Goal: Task Accomplishment & Management: Manage account settings

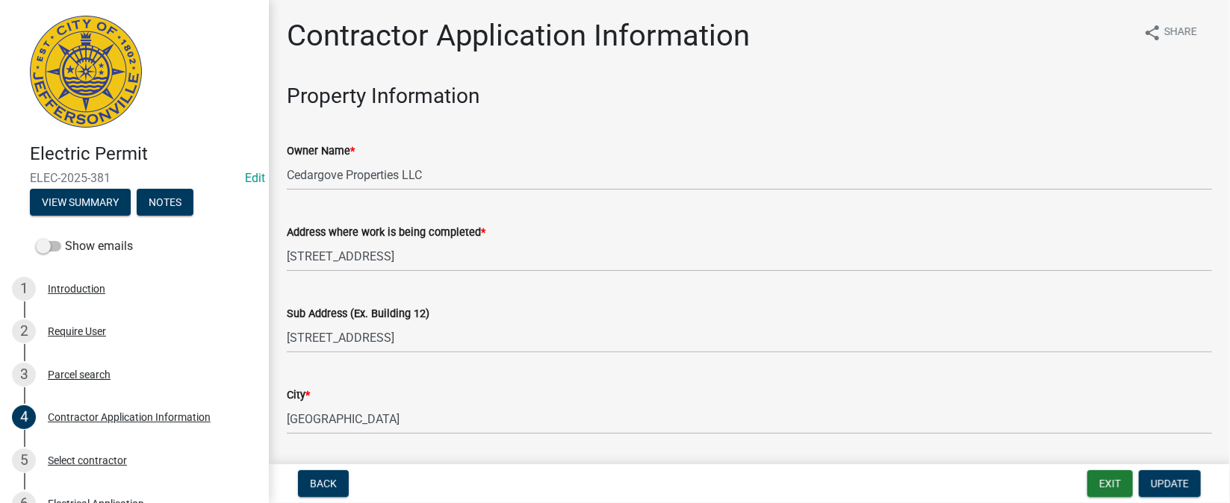
scroll to position [331, 0]
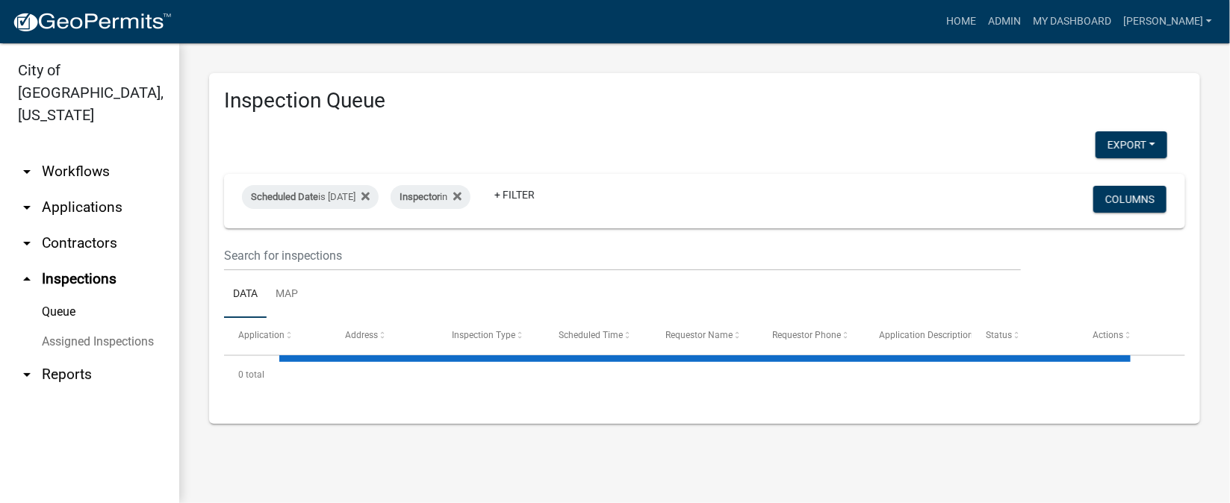
select select "1: 25"
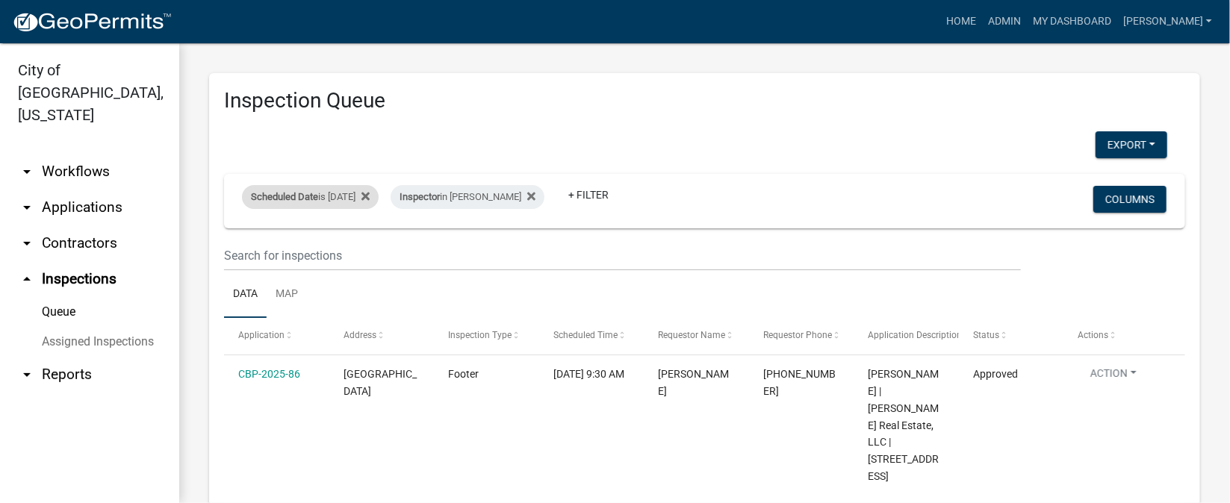
click at [364, 190] on div "Scheduled Date is [DATE]" at bounding box center [310, 197] width 137 height 24
click at [367, 251] on input "[DATE]" at bounding box center [324, 252] width 105 height 31
type input "[DATE]"
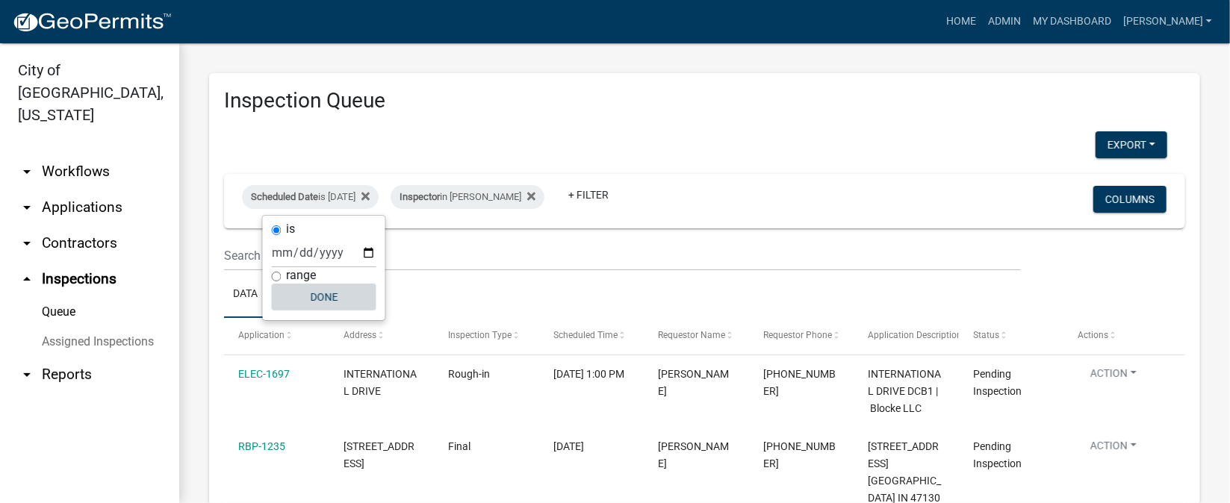
click at [326, 302] on button "Done" at bounding box center [324, 297] width 105 height 27
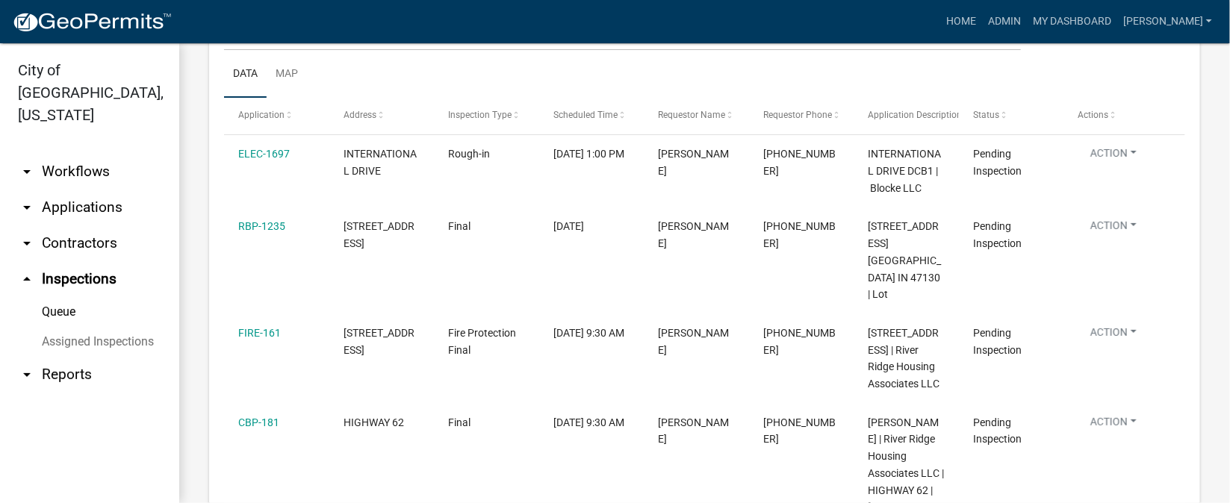
scroll to position [108, 0]
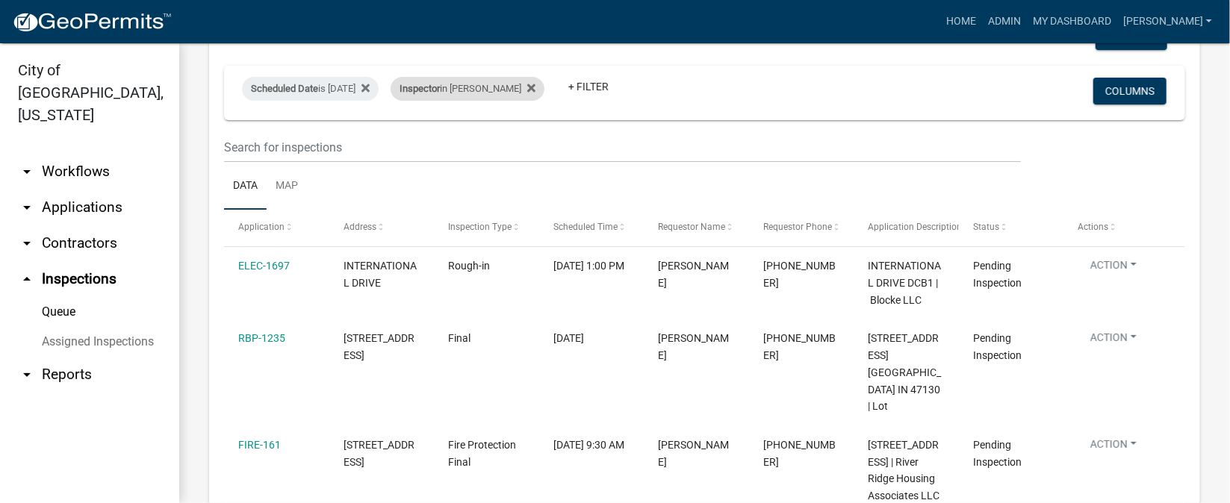
click at [507, 90] on div "Inspector in [PERSON_NAME]" at bounding box center [467, 89] width 154 height 24
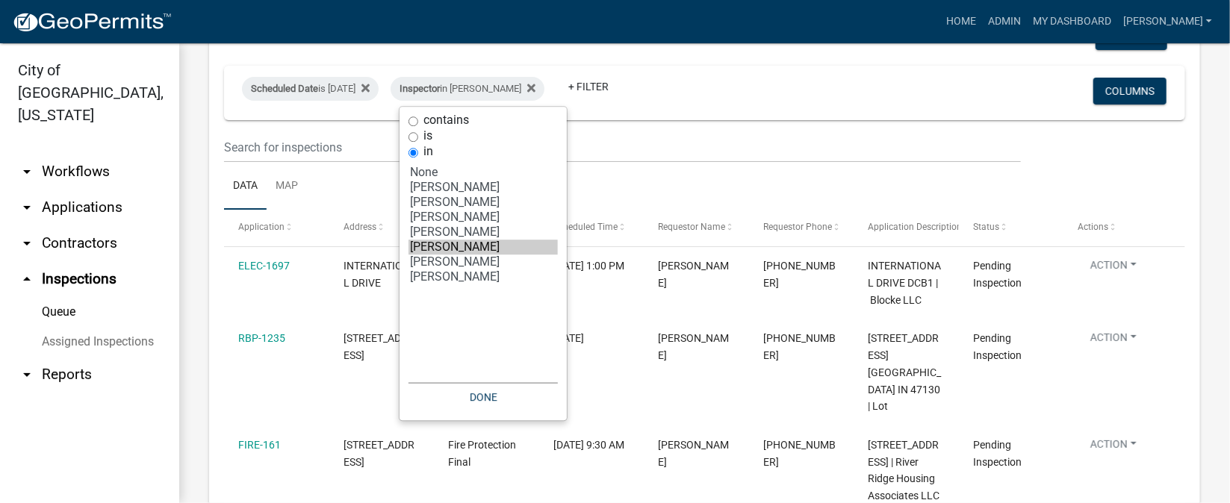
select select "7: '36a8b8f0-2ef8-43e9-ae06-718f51af8d36'"
click at [426, 261] on option "[PERSON_NAME]" at bounding box center [482, 262] width 149 height 15
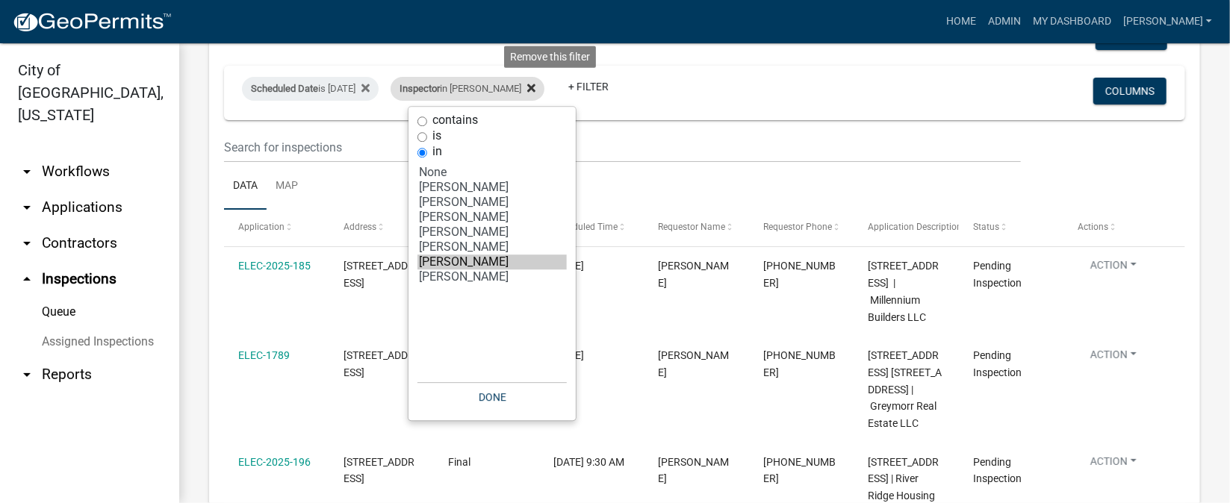
click at [535, 90] on icon at bounding box center [531, 88] width 8 height 12
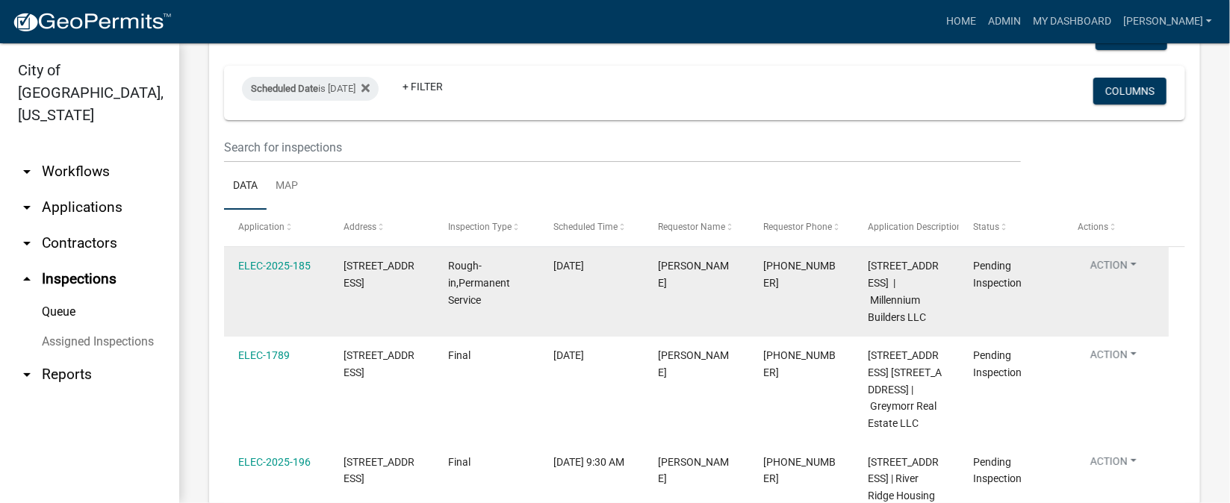
select select "1: 25"
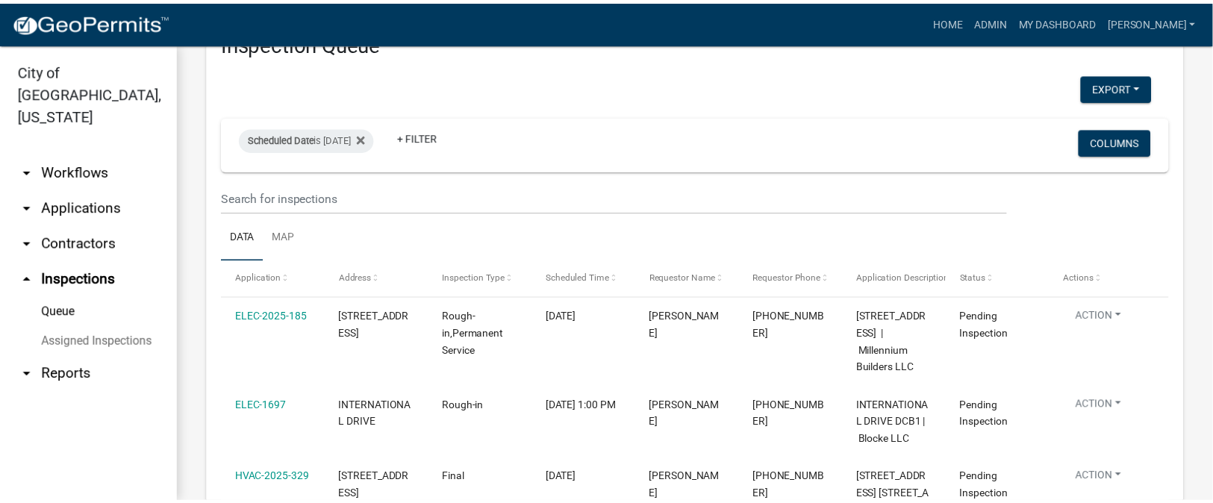
scroll to position [0, 0]
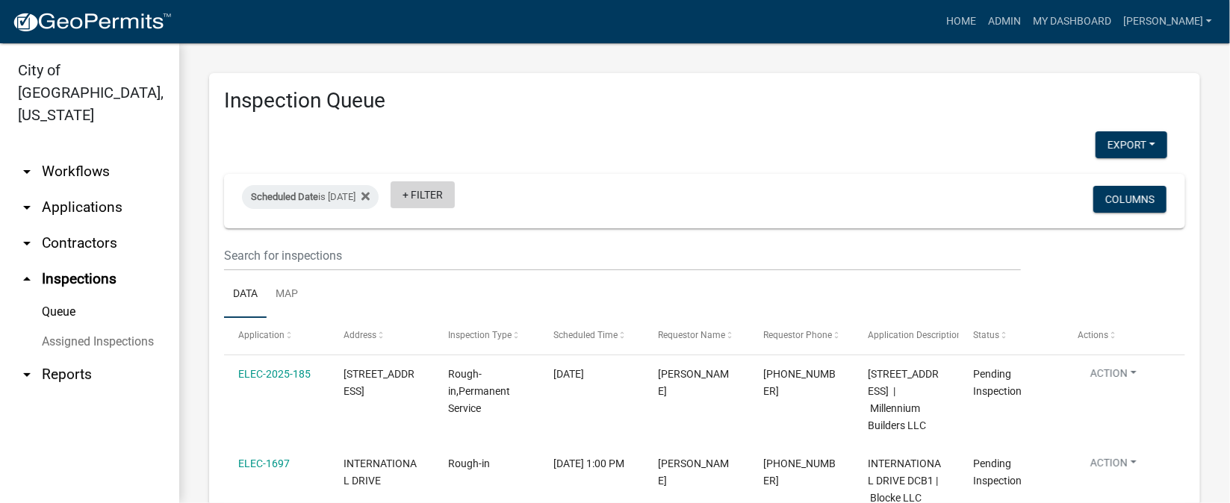
click at [433, 193] on link "+ Filter" at bounding box center [422, 194] width 64 height 27
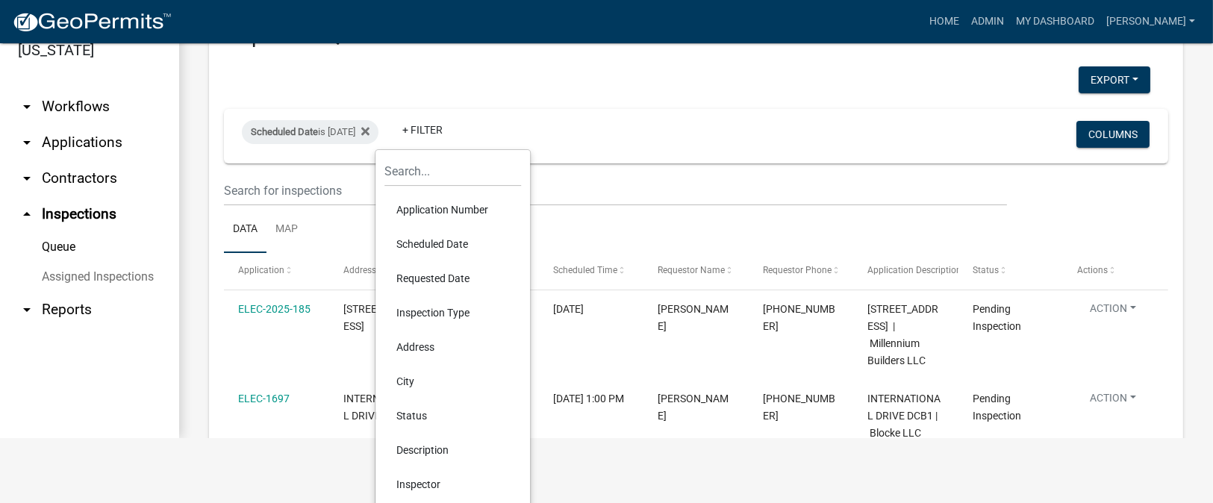
scroll to position [110, 0]
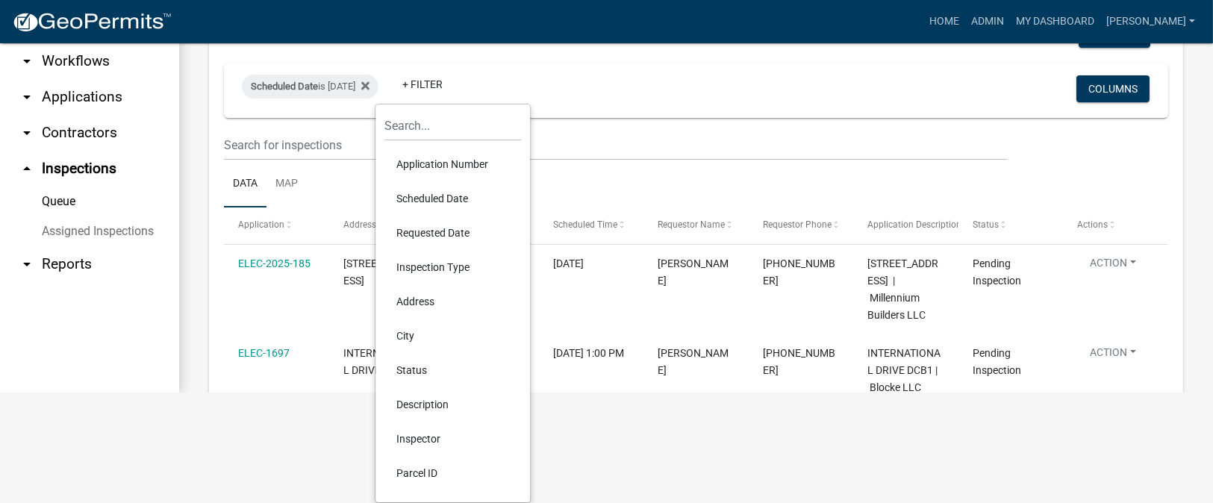
click at [402, 435] on li "Inspector" at bounding box center [453, 439] width 137 height 34
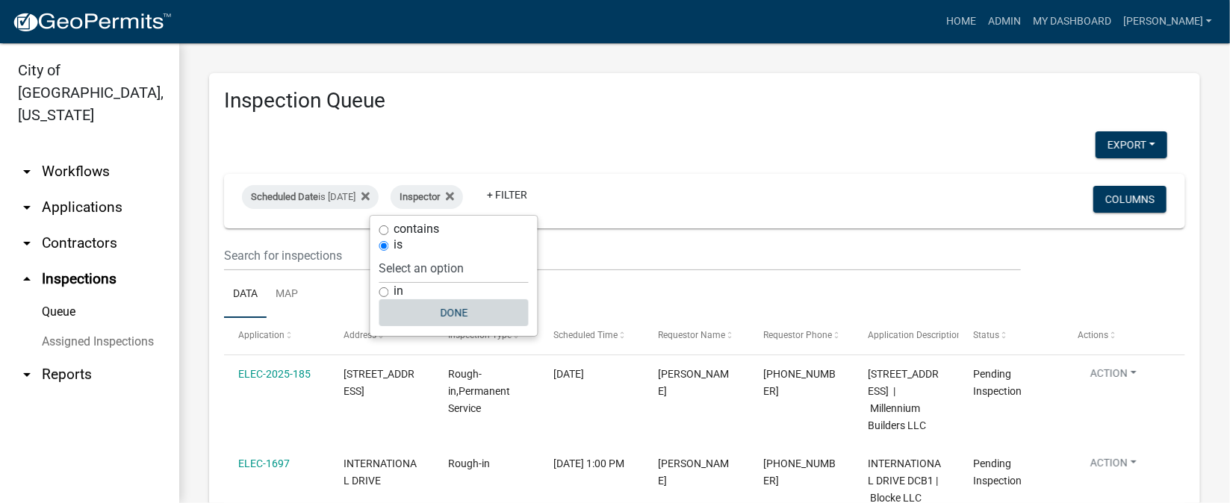
click at [460, 314] on button "Done" at bounding box center [453, 312] width 149 height 27
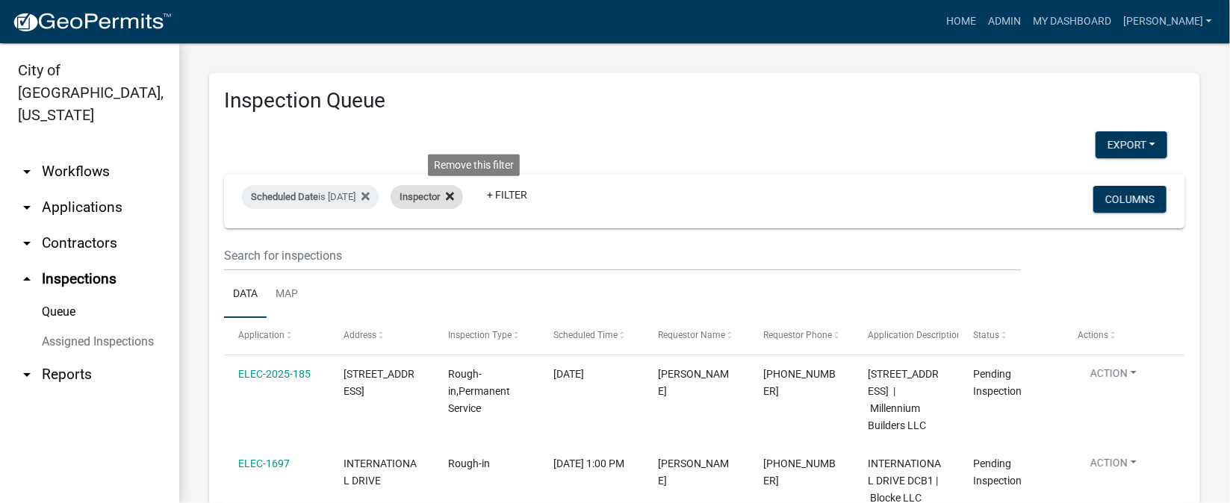
click at [454, 196] on icon at bounding box center [450, 196] width 8 height 12
click at [435, 196] on link "+ Filter" at bounding box center [422, 194] width 64 height 27
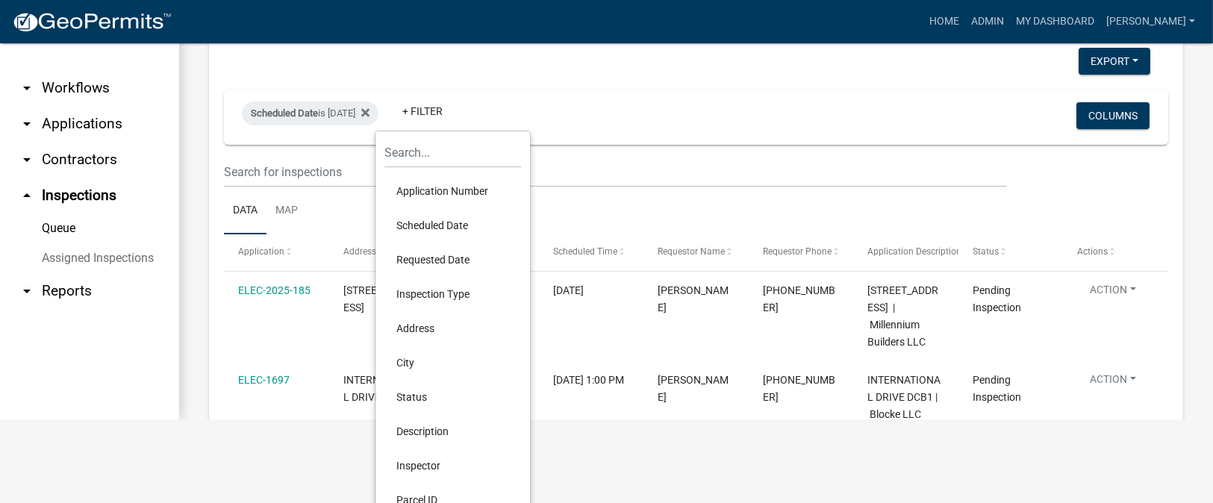
scroll to position [110, 0]
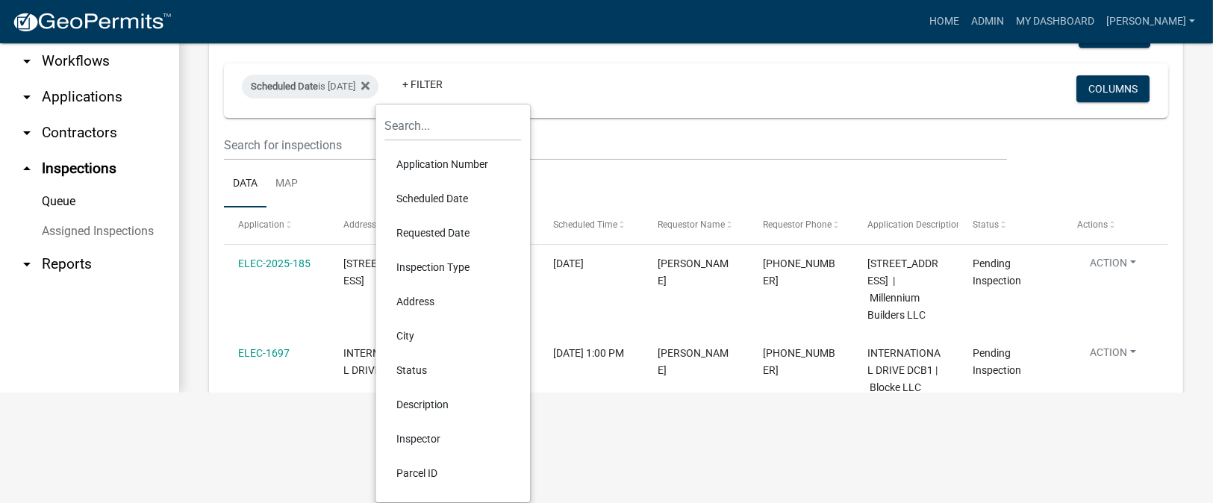
click at [410, 431] on li "Inspector" at bounding box center [453, 439] width 137 height 34
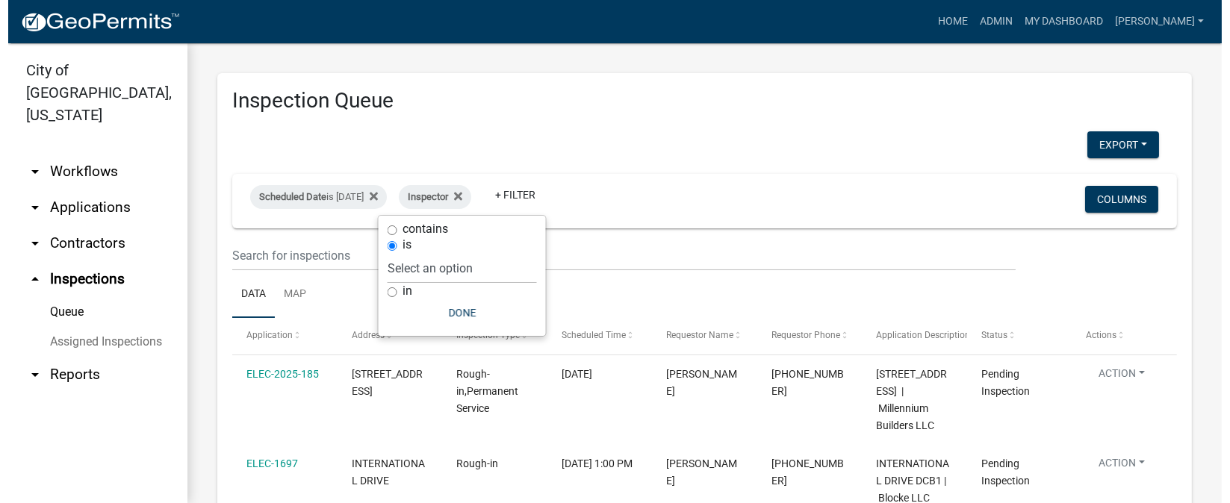
scroll to position [0, 0]
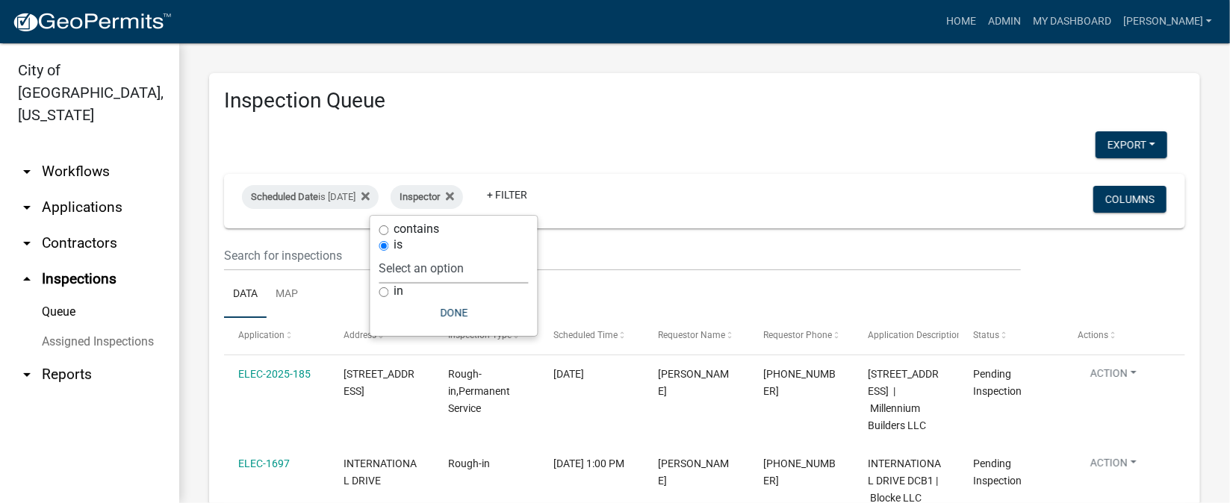
click at [416, 265] on select "Select an option None [PERSON_NAME] [PERSON_NAME] [PERSON_NAME] [PERSON_NAME] […" at bounding box center [453, 268] width 149 height 31
select select "36a8b8f0-2ef8-43e9-ae06-718f51af8d36"
click at [417, 253] on select "Select an option None [PERSON_NAME] [PERSON_NAME] [PERSON_NAME] [PERSON_NAME] […" at bounding box center [453, 268] width 149 height 31
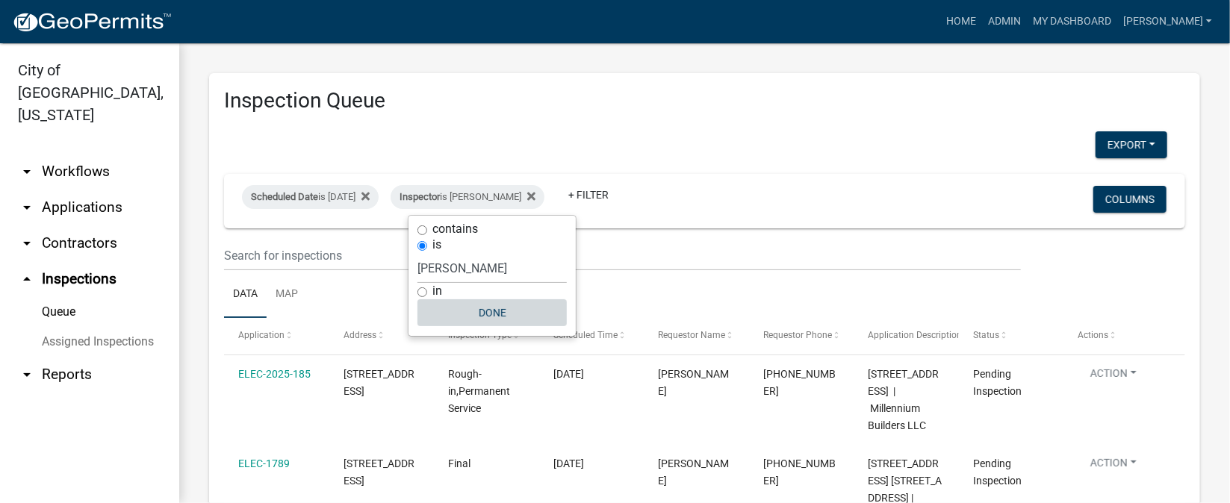
click at [483, 311] on button "Done" at bounding box center [491, 312] width 149 height 27
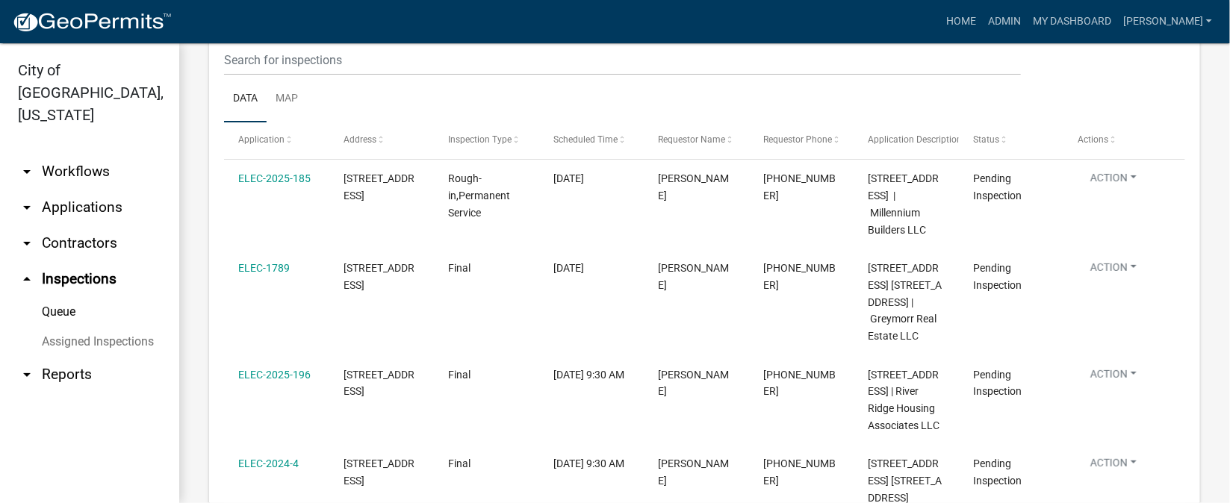
scroll to position [223, 0]
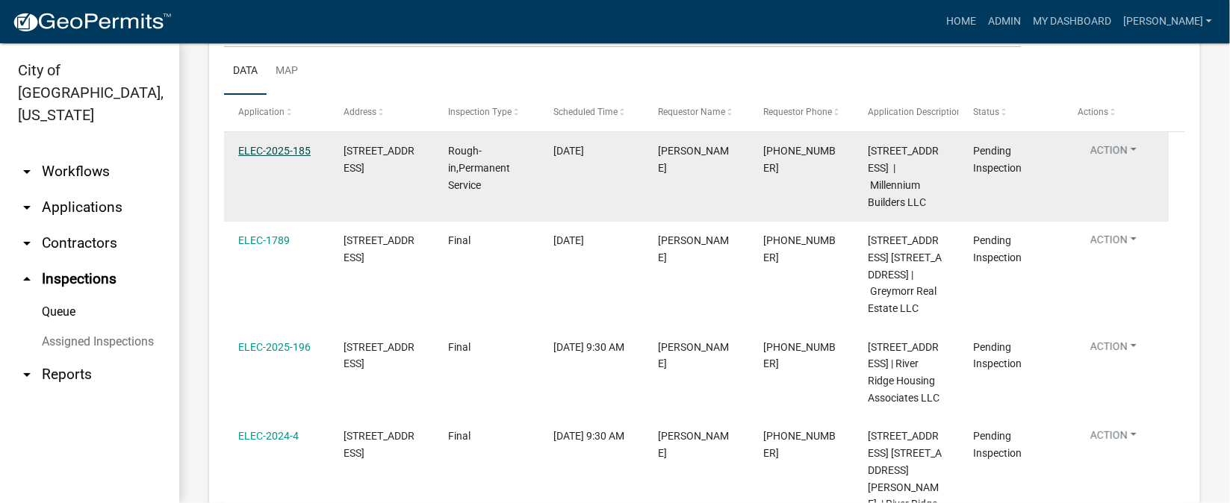
click at [290, 153] on link "ELEC-2025-185" at bounding box center [274, 151] width 72 height 12
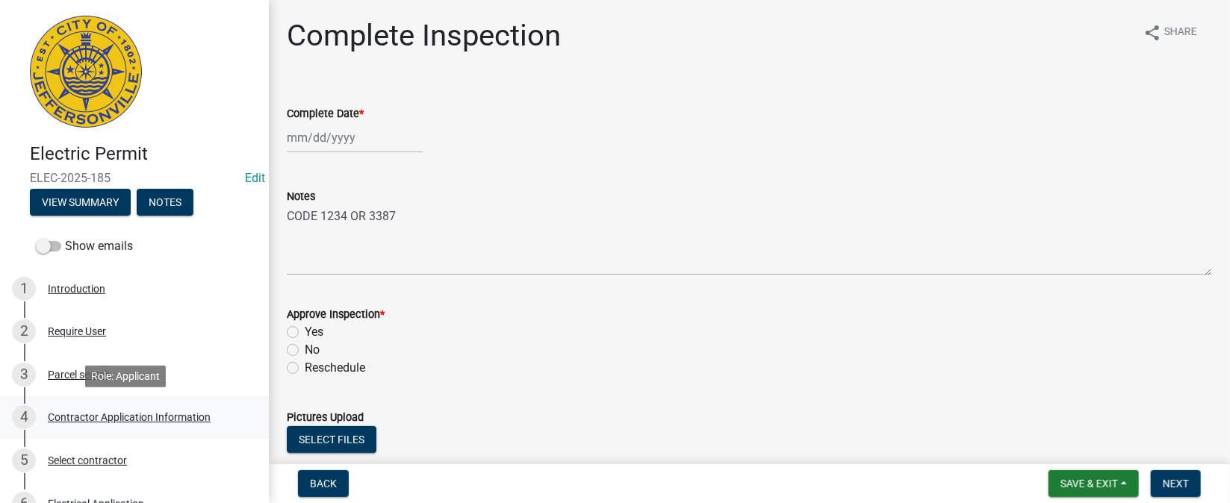
click at [148, 421] on div "Contractor Application Information" at bounding box center [129, 417] width 163 height 10
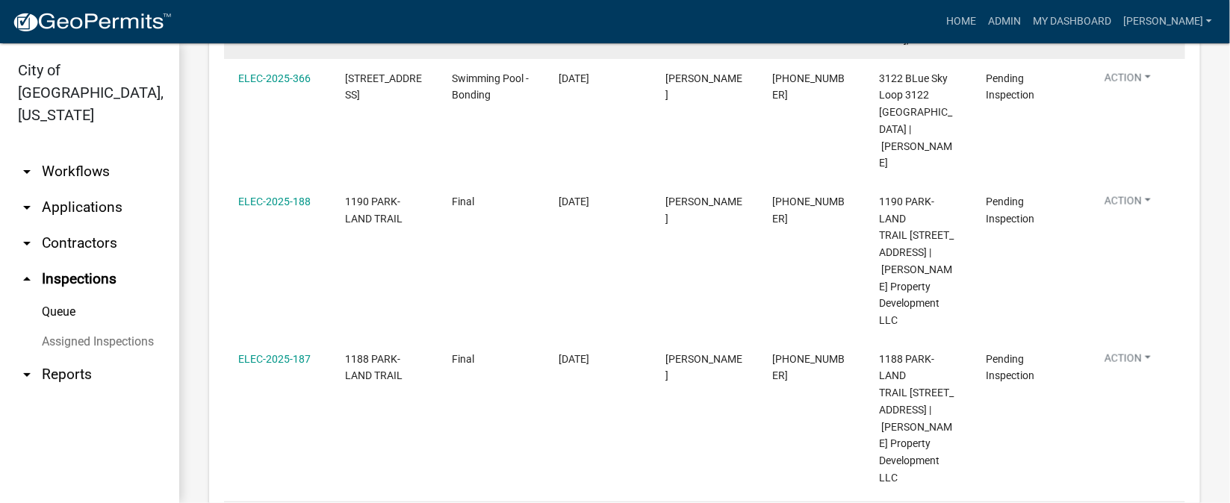
scroll to position [895, 0]
